Goal: Transaction & Acquisition: Download file/media

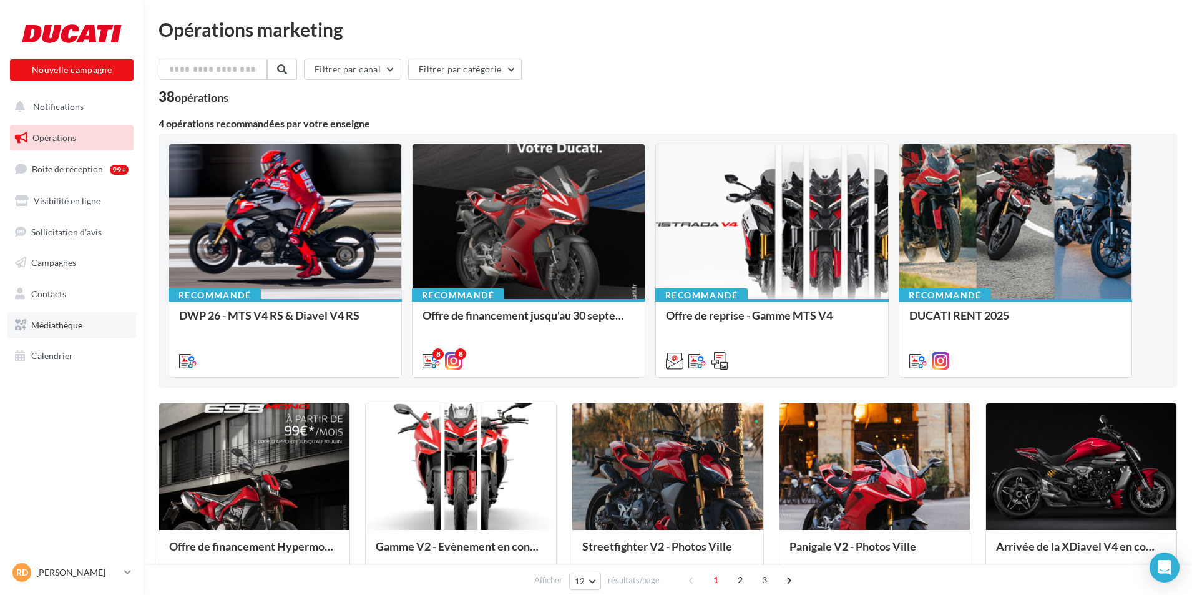
click at [72, 330] on span "Médiathèque" at bounding box center [56, 325] width 51 height 11
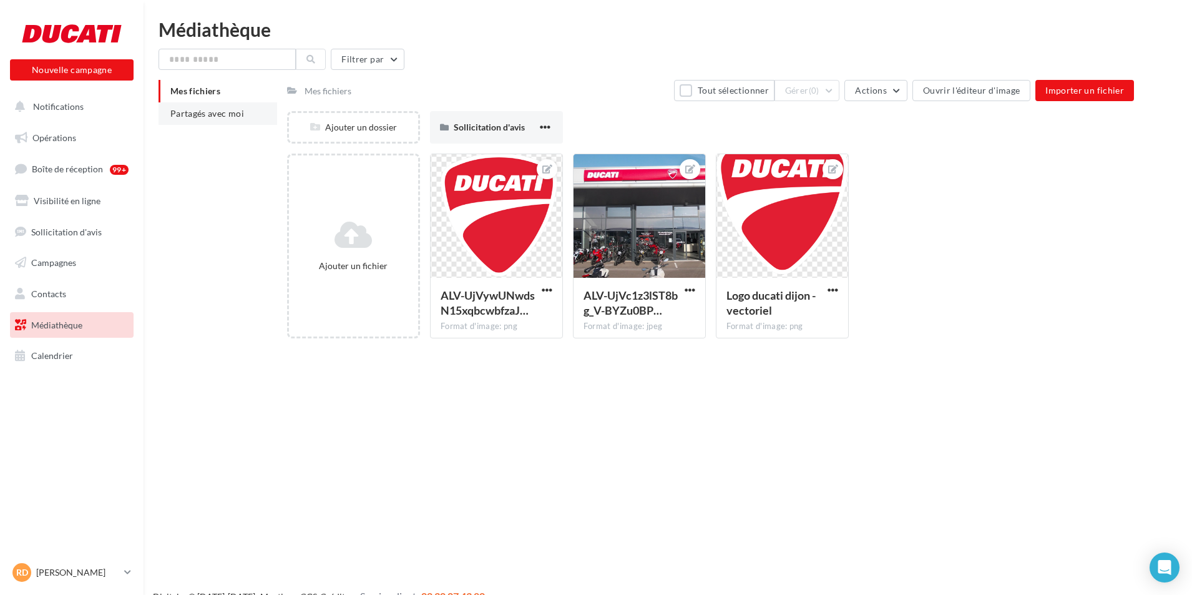
click at [260, 114] on li "Partagés avec moi" at bounding box center [218, 113] width 119 height 22
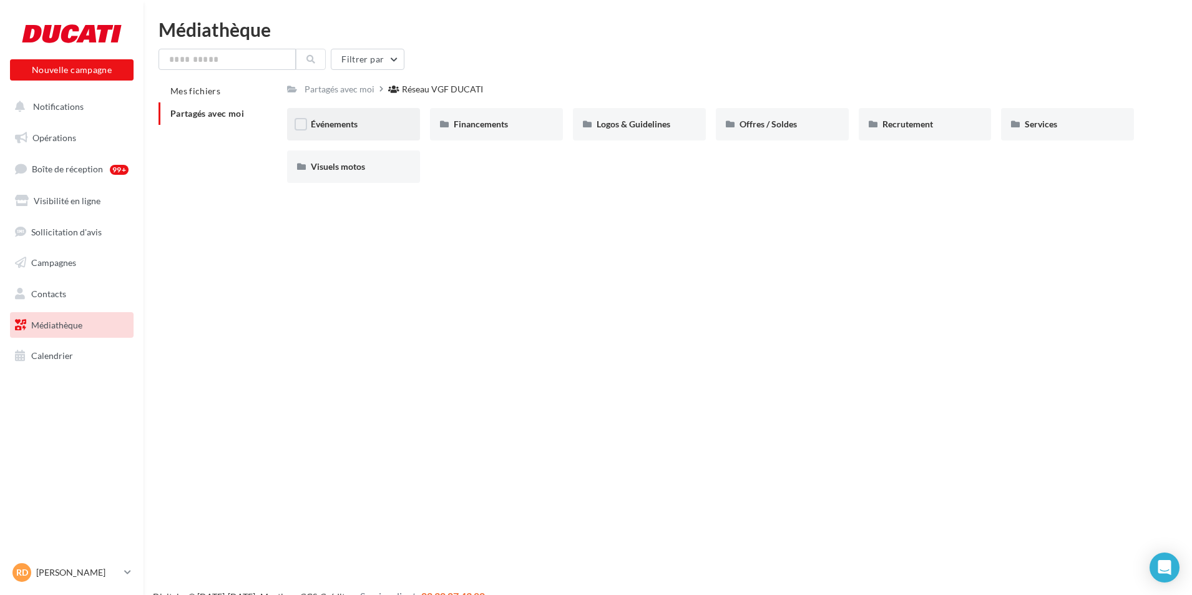
click at [395, 126] on div "Événements" at bounding box center [354, 124] width 86 height 12
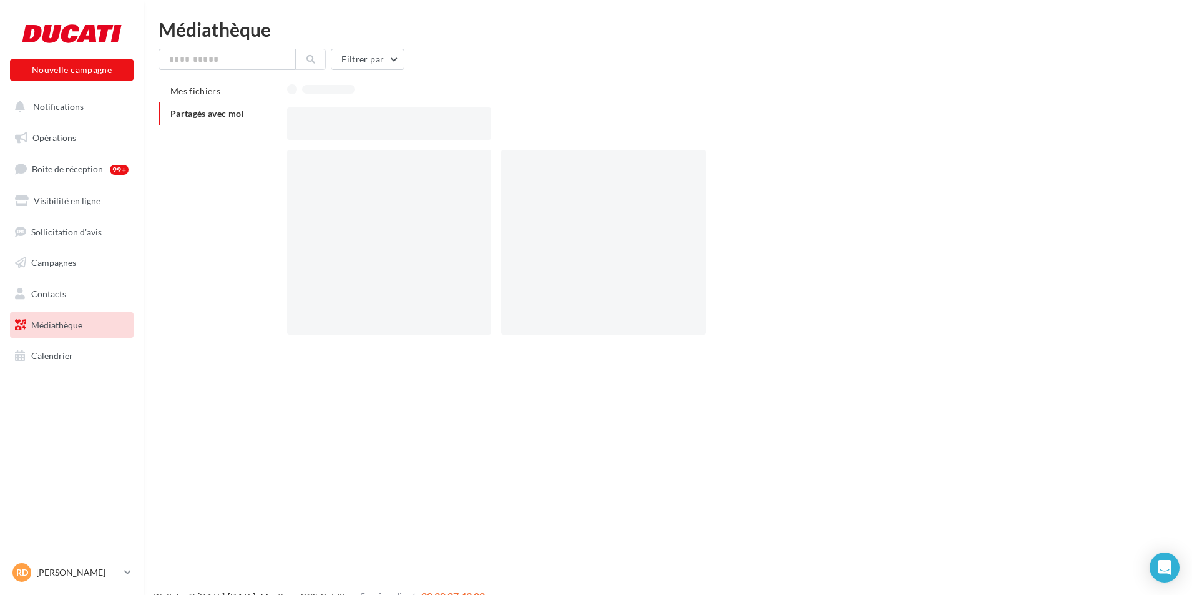
click at [395, 126] on div at bounding box center [389, 123] width 204 height 32
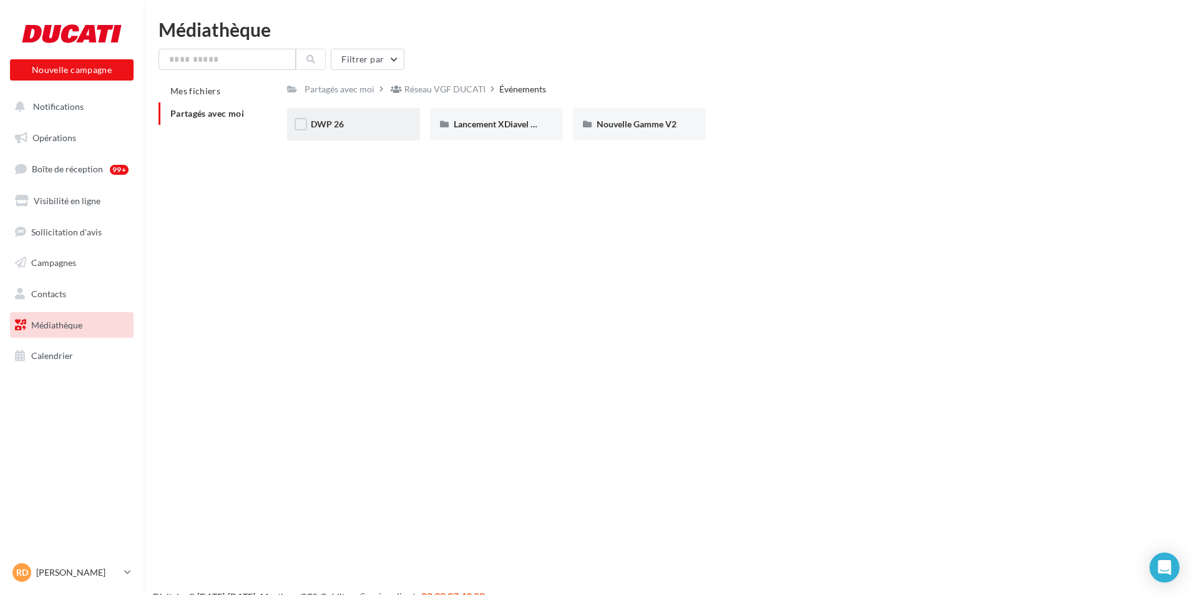
click at [389, 124] on div "DWP 26" at bounding box center [354, 124] width 86 height 12
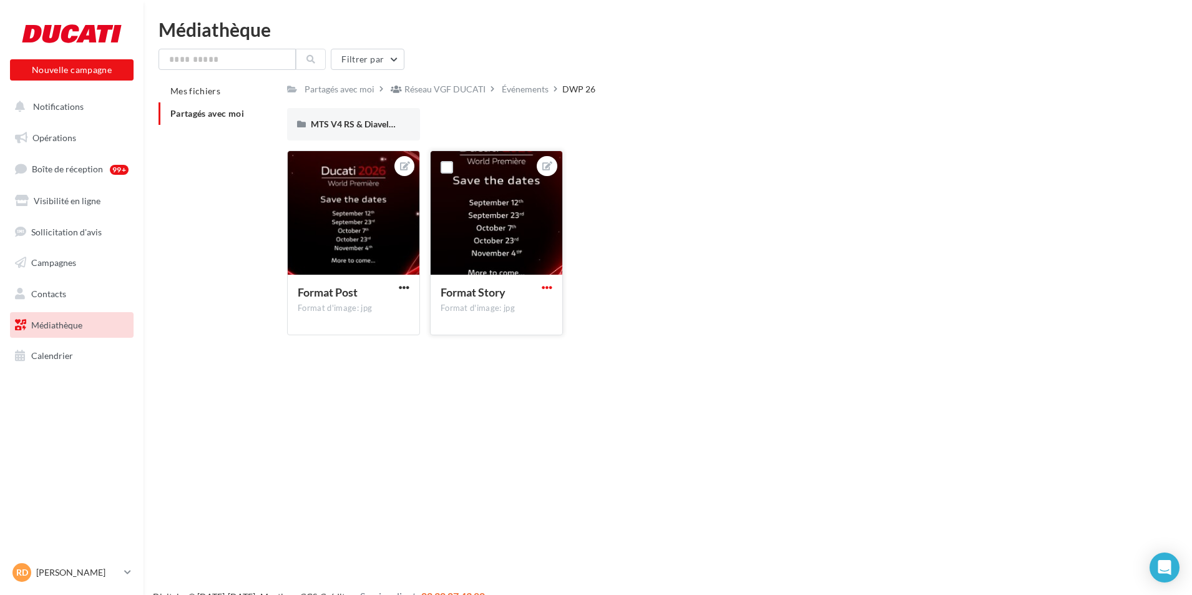
click at [546, 286] on span "button" at bounding box center [547, 287] width 11 height 11
click at [517, 340] on button "Télécharger" at bounding box center [489, 344] width 132 height 32
